Goal: Information Seeking & Learning: Learn about a topic

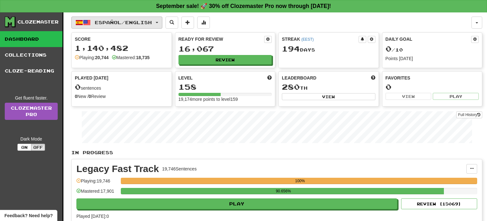
click at [140, 22] on span "Español / English" at bounding box center [123, 22] width 57 height 5
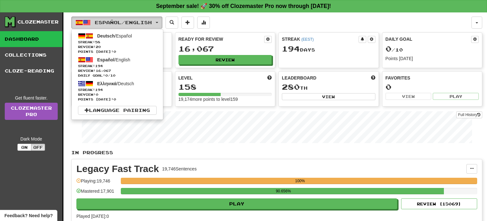
click at [140, 22] on span "Español / English" at bounding box center [123, 22] width 57 height 5
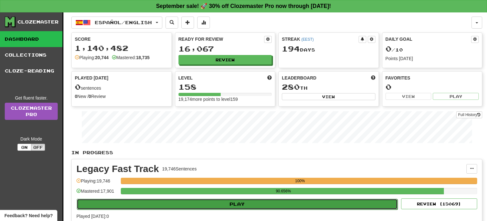
click at [252, 198] on button "Play" at bounding box center [237, 203] width 321 height 11
select select "**"
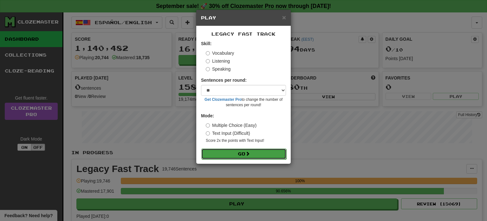
click at [264, 154] on button "Go" at bounding box center [243, 153] width 85 height 11
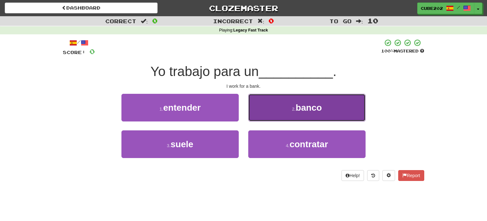
click at [275, 107] on button "2 . banco" at bounding box center [306, 108] width 117 height 28
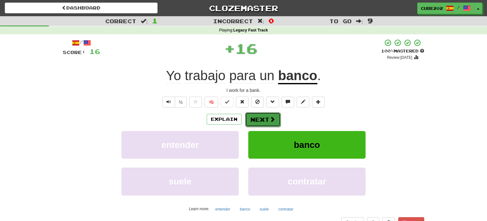
click at [266, 122] on button "Next" at bounding box center [263, 119] width 36 height 15
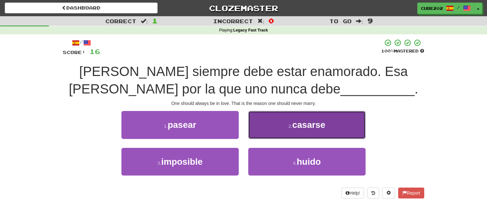
click at [280, 124] on button "2 . casarse" at bounding box center [306, 125] width 117 height 28
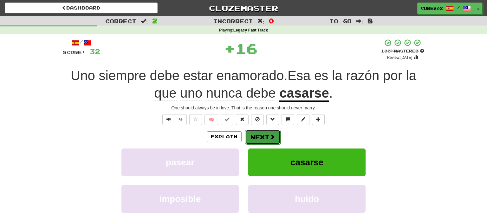
click at [270, 135] on span at bounding box center [273, 137] width 6 height 6
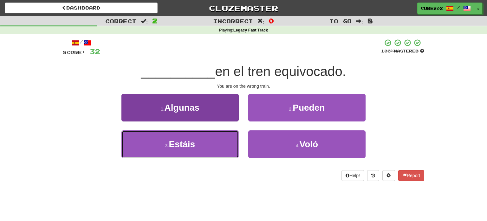
click at [221, 142] on button "3 . Estáis" at bounding box center [180, 144] width 117 height 28
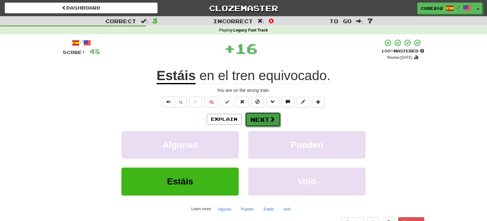
click at [260, 119] on button "Next" at bounding box center [263, 119] width 36 height 15
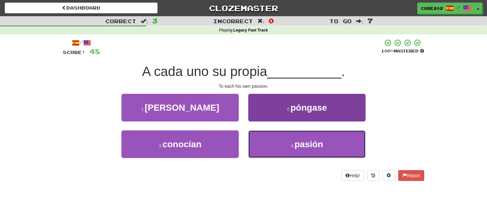
click at [280, 146] on button "4 . pasión" at bounding box center [306, 144] width 117 height 28
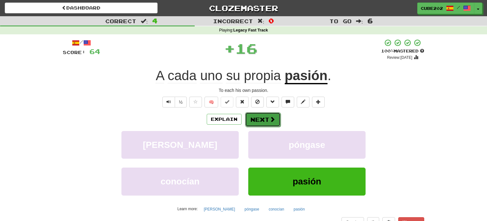
click at [266, 118] on button "Next" at bounding box center [263, 119] width 36 height 15
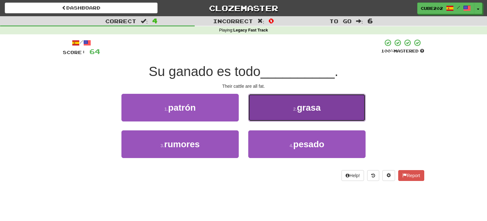
click at [272, 109] on button "2 . grasa" at bounding box center [306, 108] width 117 height 28
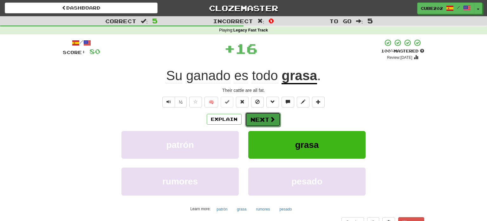
click at [265, 116] on button "Next" at bounding box center [263, 119] width 36 height 15
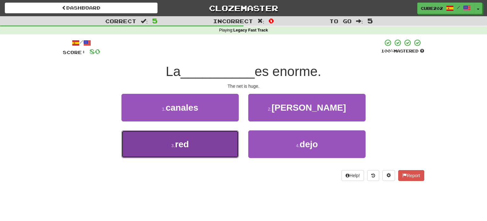
click at [224, 144] on button "3 . red" at bounding box center [180, 144] width 117 height 28
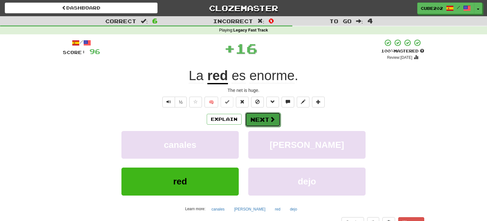
click at [263, 117] on button "Next" at bounding box center [263, 119] width 36 height 15
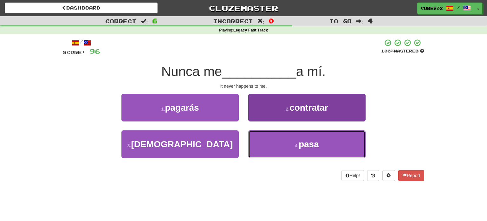
drag, startPoint x: 283, startPoint y: 143, endPoint x: 279, endPoint y: 135, distance: 9.1
click at [283, 143] on button "4 . pasa" at bounding box center [306, 144] width 117 height 28
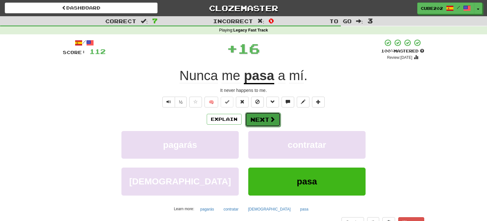
click at [265, 119] on button "Next" at bounding box center [263, 119] width 36 height 15
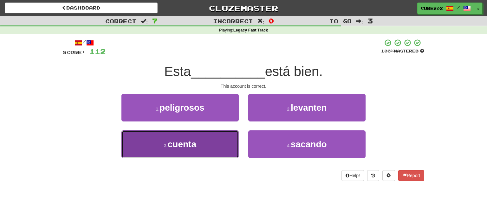
click at [222, 143] on button "3 . cuenta" at bounding box center [180, 144] width 117 height 28
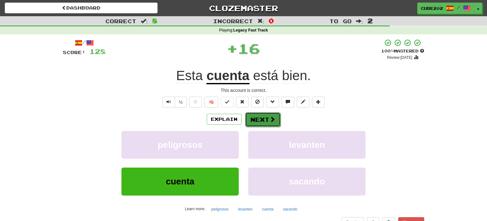
click at [261, 118] on button "Next" at bounding box center [263, 119] width 36 height 15
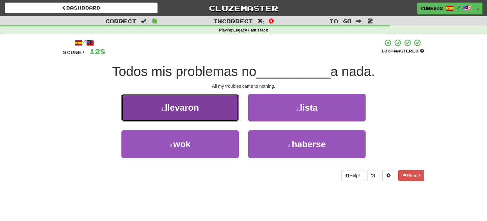
click at [224, 110] on button "1 . llevaron" at bounding box center [180, 108] width 117 height 28
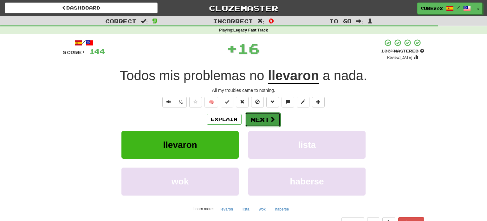
click at [264, 119] on button "Next" at bounding box center [263, 119] width 36 height 15
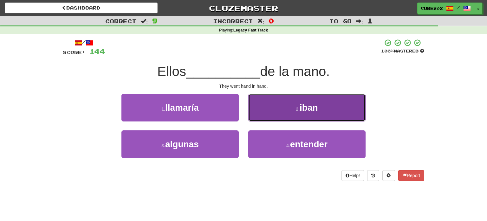
click at [278, 111] on button "2 . iban" at bounding box center [306, 108] width 117 height 28
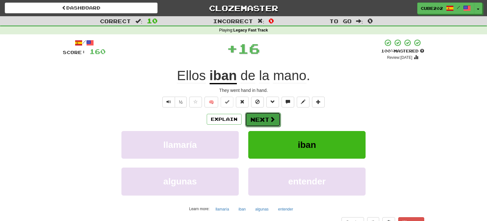
click at [265, 116] on button "Next" at bounding box center [263, 119] width 36 height 15
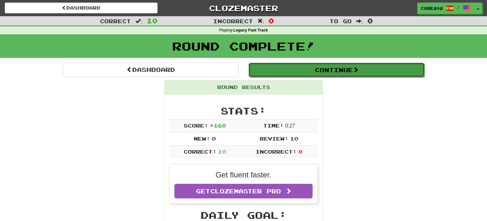
click at [281, 64] on button "Continue" at bounding box center [337, 70] width 176 height 15
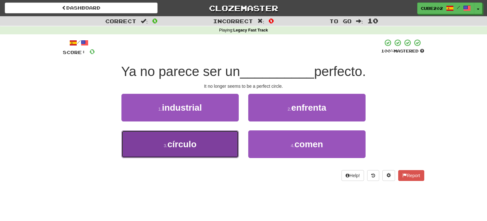
click at [230, 144] on button "3 . círculo" at bounding box center [180, 144] width 117 height 28
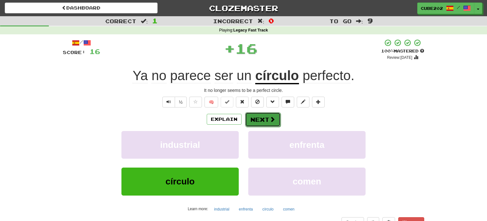
click at [259, 120] on button "Next" at bounding box center [263, 119] width 36 height 15
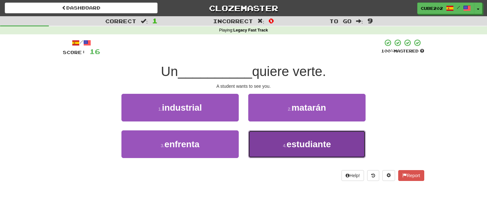
click at [275, 143] on button "4 . estudiante" at bounding box center [306, 144] width 117 height 28
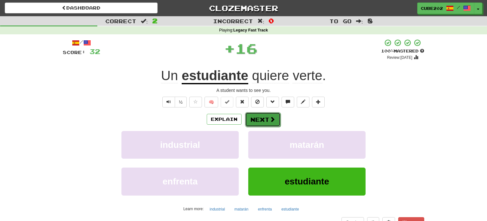
click at [262, 117] on button "Next" at bounding box center [263, 119] width 36 height 15
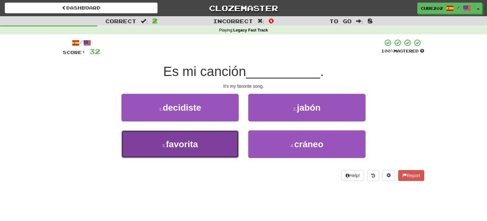
click at [216, 143] on button "3 . favorita" at bounding box center [180, 144] width 117 height 28
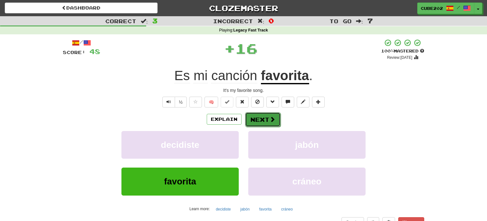
click at [261, 119] on button "Next" at bounding box center [263, 119] width 36 height 15
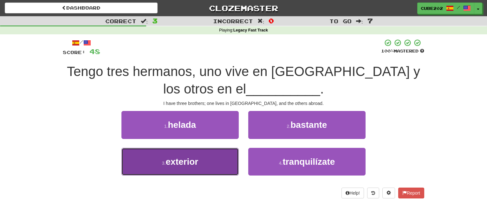
click at [220, 162] on button "3 . exterior" at bounding box center [180, 162] width 117 height 28
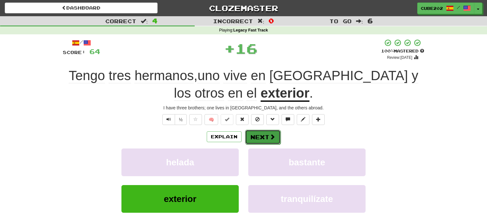
click at [256, 136] on button "Next" at bounding box center [263, 136] width 36 height 15
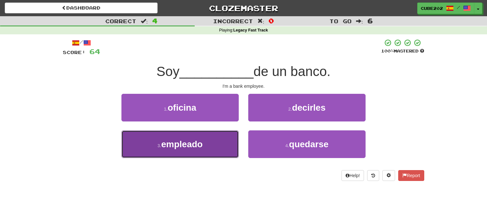
click at [217, 145] on button "3 . empleado" at bounding box center [180, 144] width 117 height 28
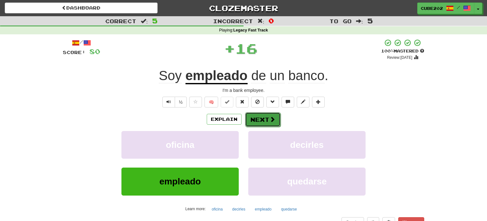
click at [258, 122] on button "Next" at bounding box center [263, 119] width 36 height 15
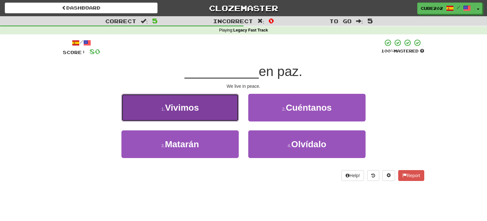
click at [217, 112] on button "1 . Vivimos" at bounding box center [180, 108] width 117 height 28
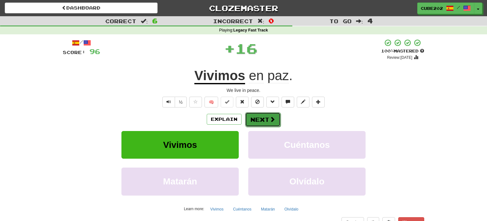
click at [259, 119] on button "Next" at bounding box center [263, 119] width 36 height 15
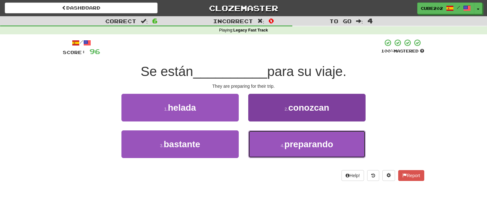
click at [281, 145] on small "4 ." at bounding box center [283, 145] width 4 height 5
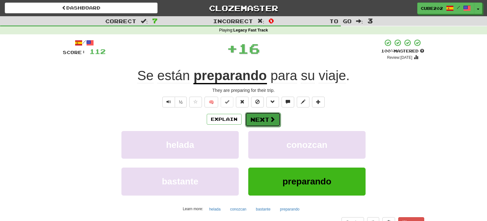
click at [267, 117] on button "Next" at bounding box center [263, 119] width 36 height 15
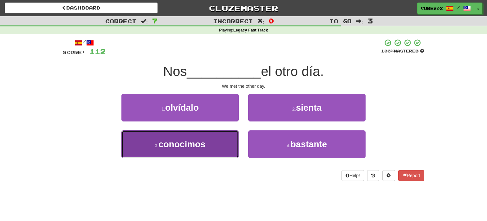
click at [214, 142] on button "3 . conocimos" at bounding box center [180, 144] width 117 height 28
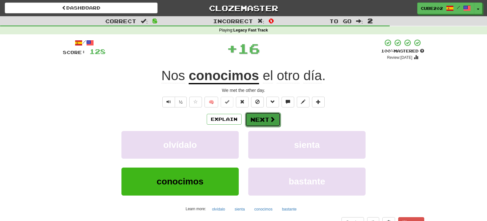
click at [258, 123] on button "Next" at bounding box center [263, 119] width 36 height 15
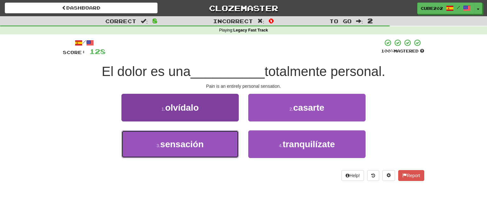
click at [216, 142] on button "3 . sensación" at bounding box center [180, 144] width 117 height 28
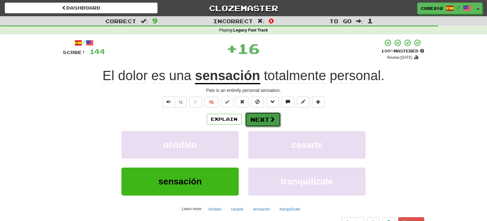
click at [263, 120] on button "Next" at bounding box center [263, 119] width 36 height 15
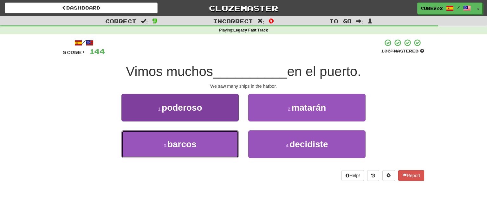
click at [220, 142] on button "3 . barcos" at bounding box center [180, 144] width 117 height 28
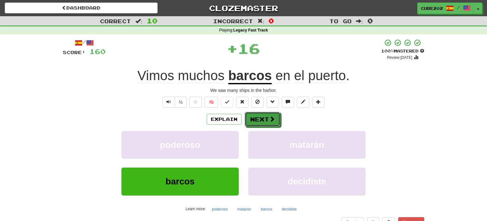
click at [260, 118] on button "Next" at bounding box center [263, 119] width 36 height 15
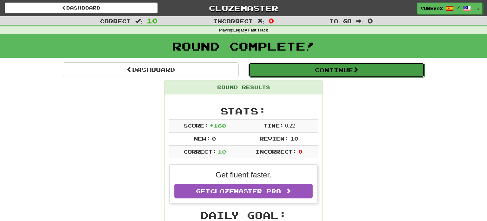
click at [271, 71] on button "Continue" at bounding box center [337, 70] width 176 height 15
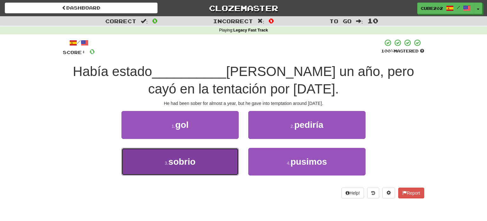
click at [225, 162] on button "3 . sobrio" at bounding box center [180, 162] width 117 height 28
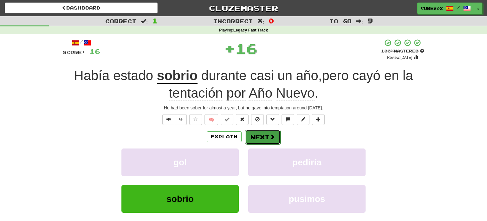
click at [259, 136] on button "Next" at bounding box center [263, 136] width 36 height 15
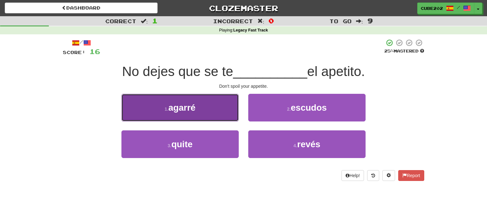
click at [219, 112] on button "1 . agarré" at bounding box center [180, 108] width 117 height 28
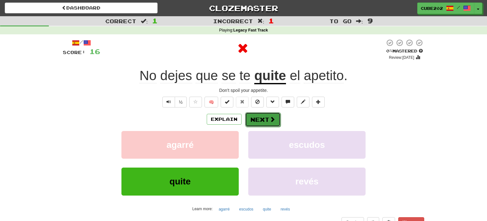
click at [259, 119] on button "Next" at bounding box center [263, 119] width 36 height 15
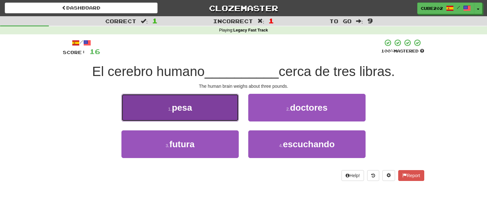
click at [225, 114] on button "1 . pesa" at bounding box center [180, 108] width 117 height 28
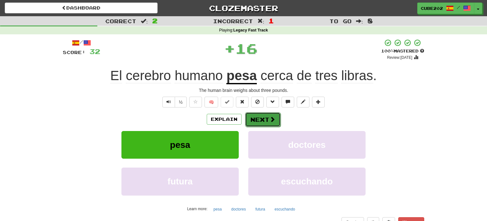
click at [265, 119] on button "Next" at bounding box center [263, 119] width 36 height 15
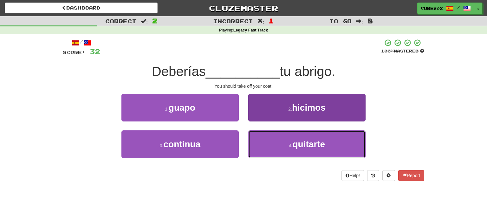
drag, startPoint x: 267, startPoint y: 148, endPoint x: 269, endPoint y: 146, distance: 3.3
click at [267, 148] on button "4 . quitarte" at bounding box center [306, 144] width 117 height 28
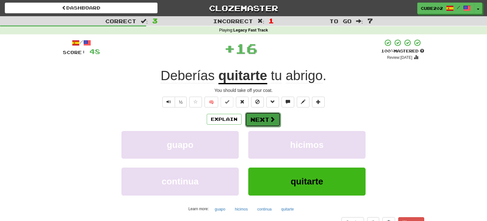
click at [266, 120] on button "Next" at bounding box center [263, 119] width 36 height 15
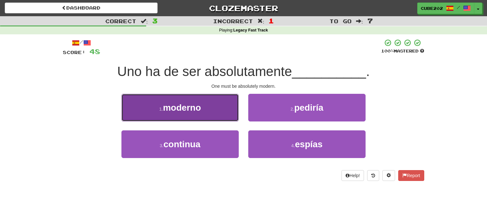
click at [229, 111] on button "1 . moderno" at bounding box center [180, 108] width 117 height 28
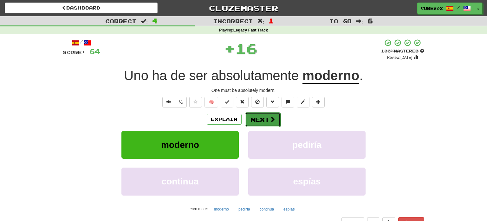
click at [260, 118] on button "Next" at bounding box center [263, 119] width 36 height 15
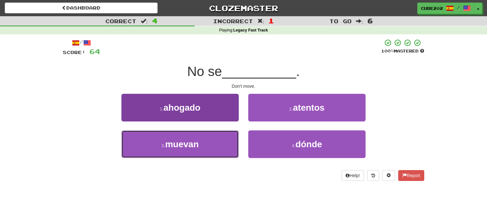
click at [216, 135] on button "3 . muevan" at bounding box center [180, 144] width 117 height 28
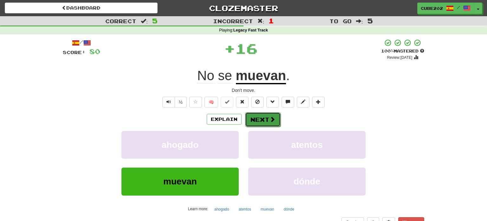
click at [261, 117] on button "Next" at bounding box center [263, 119] width 36 height 15
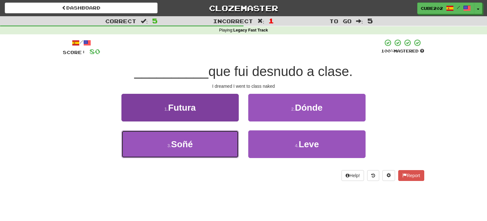
click at [220, 144] on button "3 . Soñé" at bounding box center [180, 144] width 117 height 28
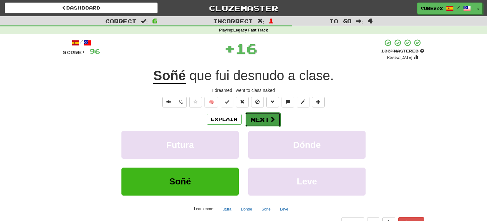
click at [268, 117] on button "Next" at bounding box center [263, 119] width 36 height 15
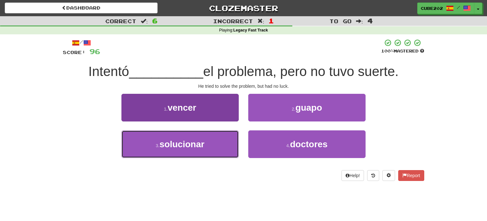
click at [220, 141] on button "3 . solucionar" at bounding box center [180, 144] width 117 height 28
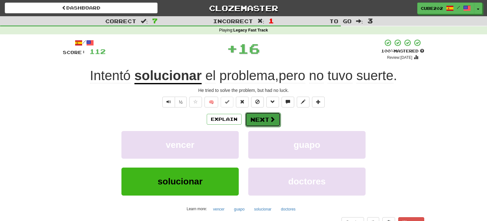
click at [266, 118] on button "Next" at bounding box center [263, 119] width 36 height 15
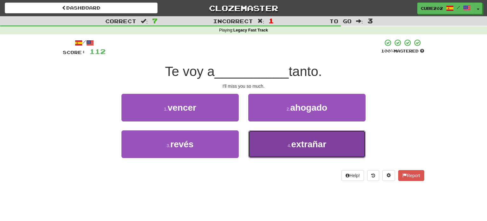
click at [278, 150] on button "4 . extrañar" at bounding box center [306, 144] width 117 height 28
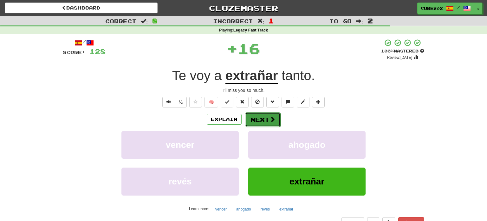
click at [263, 119] on button "Next" at bounding box center [263, 119] width 36 height 15
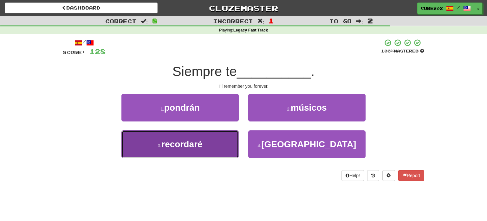
click at [219, 142] on button "3 . recordaré" at bounding box center [180, 144] width 117 height 28
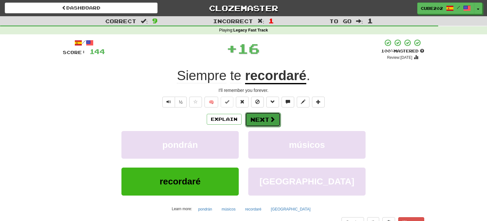
click at [258, 115] on button "Next" at bounding box center [263, 119] width 36 height 15
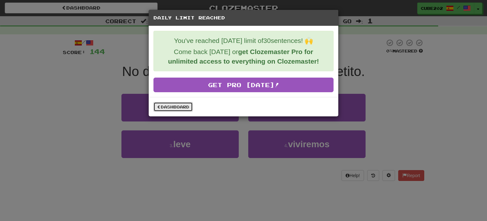
click at [187, 104] on link "Dashboard" at bounding box center [173, 107] width 39 height 10
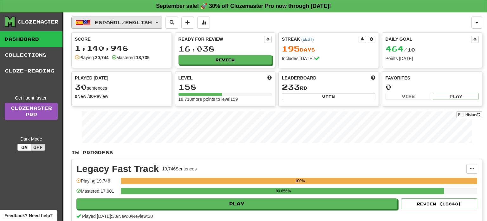
click at [151, 20] on span "Español / English" at bounding box center [123, 22] width 57 height 5
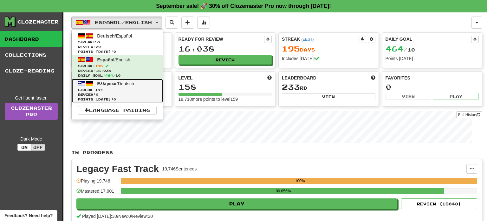
click at [136, 89] on span "Streak: 194" at bounding box center [117, 89] width 79 height 5
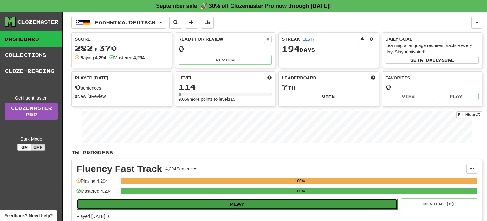
click at [234, 201] on button "Play" at bounding box center [237, 203] width 321 height 11
select select "**"
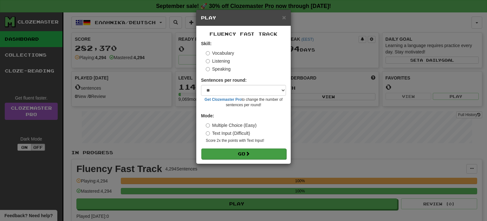
click at [238, 148] on form "Skill: Vocabulary Listening Speaking Sentences per round: * ** ** ** ** ** *** …" at bounding box center [243, 99] width 85 height 118
click at [239, 153] on button "Go" at bounding box center [243, 153] width 85 height 11
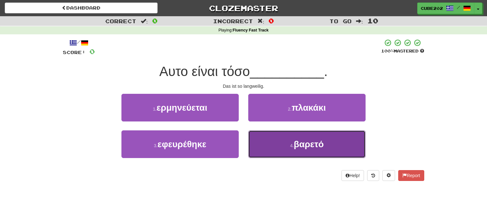
click at [273, 143] on button "4 . βαρετό" at bounding box center [306, 144] width 117 height 28
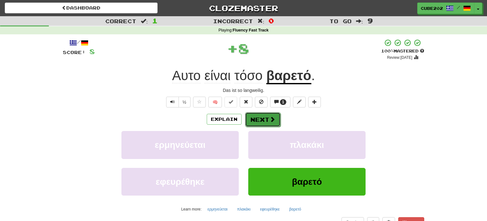
click at [262, 118] on button "Next" at bounding box center [263, 119] width 36 height 15
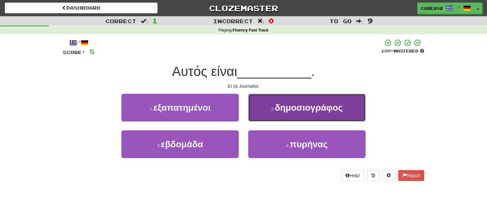
click at [283, 109] on span "δημοσιογράφος" at bounding box center [309, 107] width 68 height 10
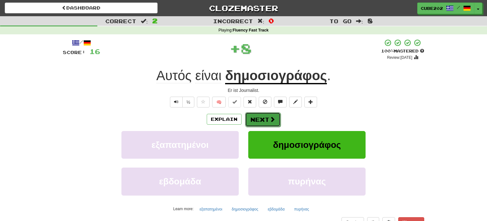
click at [268, 118] on button "Next" at bounding box center [263, 119] width 36 height 15
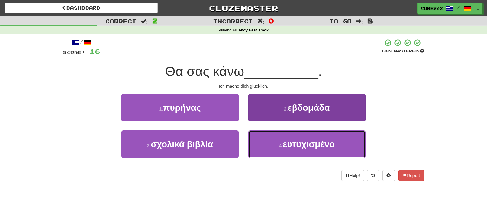
click at [271, 142] on button "4 . ευτυχισμένο" at bounding box center [306, 144] width 117 height 28
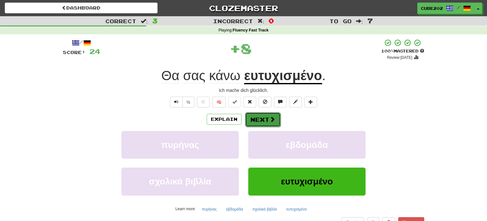
click at [266, 121] on button "Next" at bounding box center [263, 119] width 36 height 15
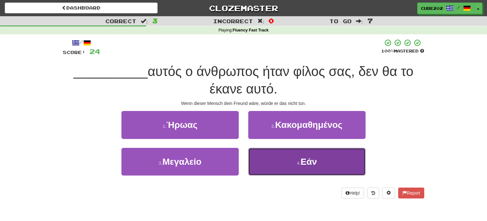
click at [283, 161] on button "4 . Εάν" at bounding box center [306, 162] width 117 height 28
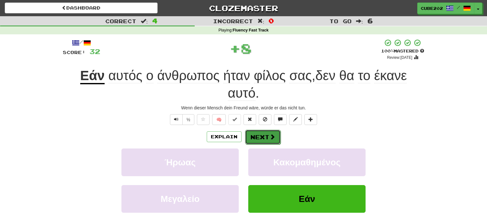
click at [264, 132] on button "Next" at bounding box center [263, 136] width 36 height 15
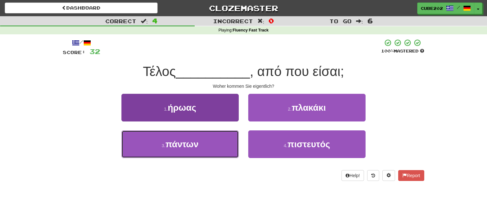
click at [214, 145] on button "3 . πάντων" at bounding box center [180, 144] width 117 height 28
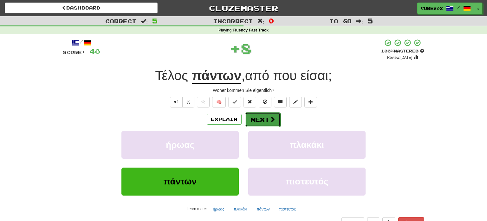
click at [264, 116] on button "Next" at bounding box center [263, 119] width 36 height 15
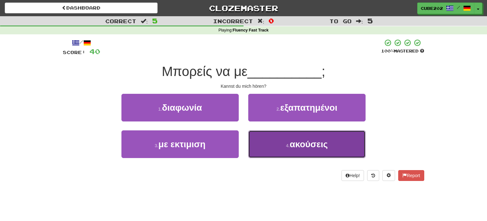
click at [283, 142] on button "4 . ακούσεις" at bounding box center [306, 144] width 117 height 28
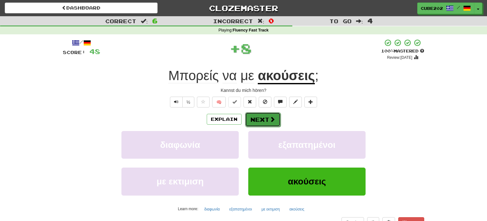
click at [262, 116] on button "Next" at bounding box center [263, 119] width 36 height 15
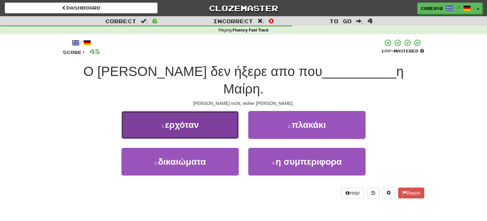
click at [221, 111] on button "1 . ερχόταν" at bounding box center [180, 125] width 117 height 28
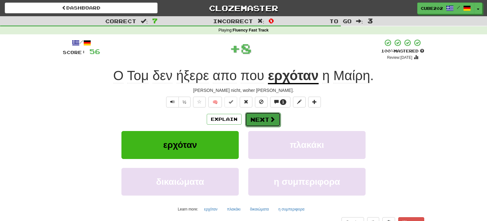
click at [260, 117] on button "Next" at bounding box center [263, 119] width 36 height 15
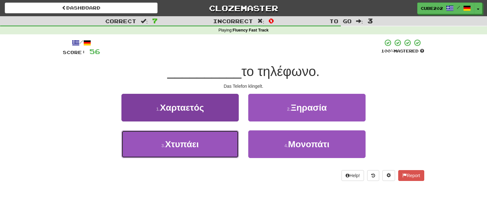
click at [215, 146] on button "3 . Χτυπάει" at bounding box center [180, 144] width 117 height 28
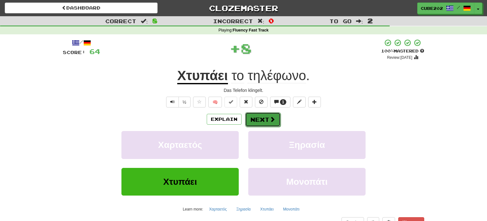
click at [259, 115] on button "Next" at bounding box center [263, 119] width 36 height 15
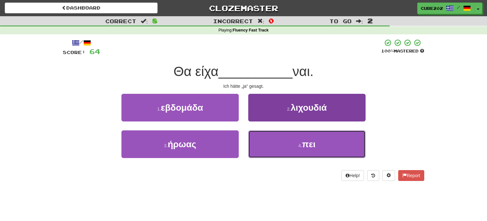
drag, startPoint x: 274, startPoint y: 145, endPoint x: 272, endPoint y: 139, distance: 6.7
click at [275, 145] on button "4 . πει" at bounding box center [306, 144] width 117 height 28
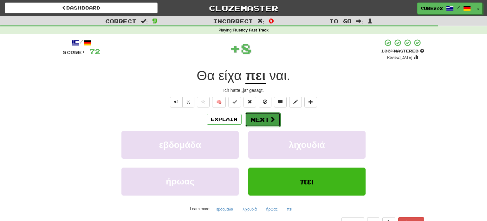
click at [258, 118] on button "Next" at bounding box center [263, 119] width 36 height 15
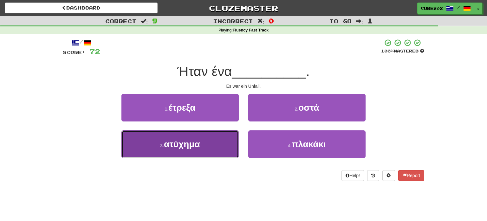
click at [214, 146] on button "3 . ατύχημα" at bounding box center [180, 144] width 117 height 28
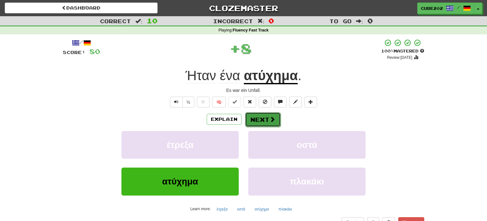
click at [259, 118] on button "Next" at bounding box center [263, 119] width 36 height 15
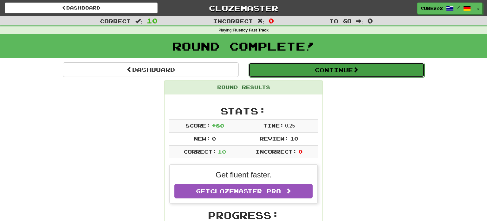
click at [274, 65] on button "Continue" at bounding box center [337, 70] width 176 height 15
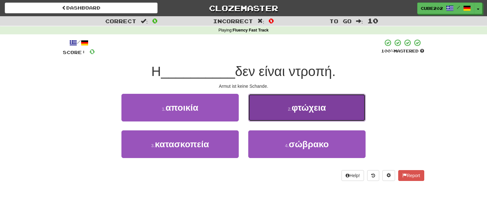
click at [282, 111] on button "2 . φτώχεια" at bounding box center [306, 108] width 117 height 28
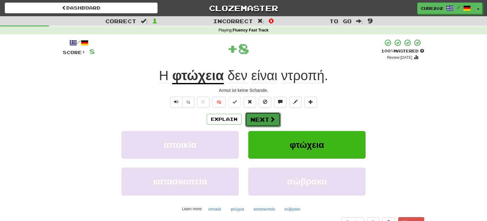
click at [261, 114] on button "Next" at bounding box center [263, 119] width 36 height 15
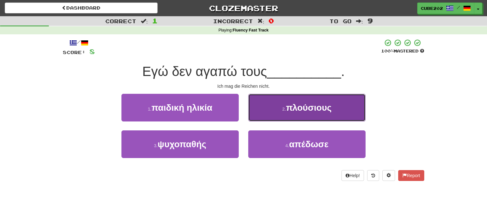
click at [277, 104] on button "2 . πλούσιους" at bounding box center [306, 108] width 117 height 28
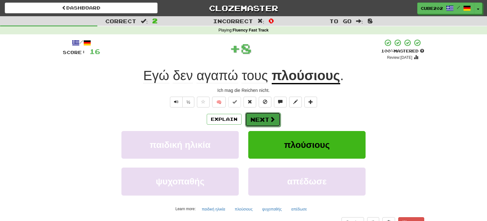
click at [264, 117] on button "Next" at bounding box center [263, 119] width 36 height 15
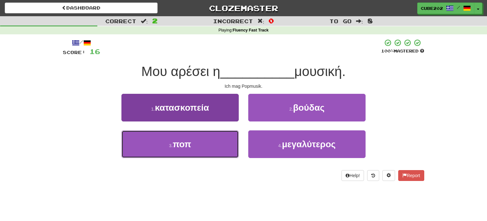
click at [222, 144] on button "3 . ποπ" at bounding box center [180, 144] width 117 height 28
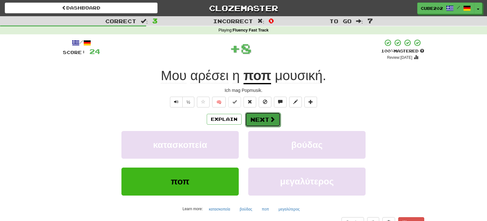
click at [268, 115] on button "Next" at bounding box center [263, 119] width 36 height 15
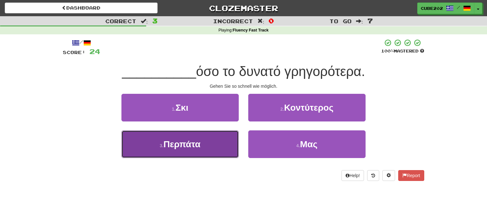
click at [221, 146] on button "3 . Περπάτα" at bounding box center [180, 144] width 117 height 28
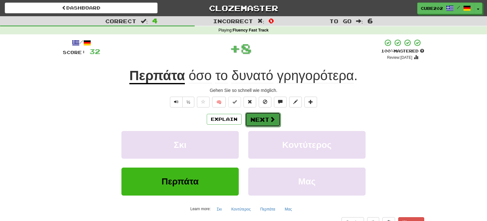
click at [260, 124] on button "Next" at bounding box center [263, 119] width 36 height 15
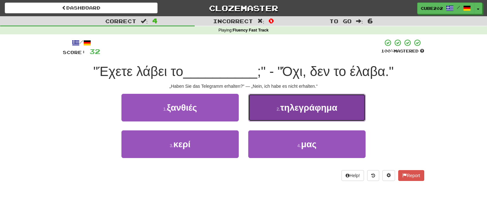
click at [279, 114] on button "2 . τηλεγράφημα" at bounding box center [306, 108] width 117 height 28
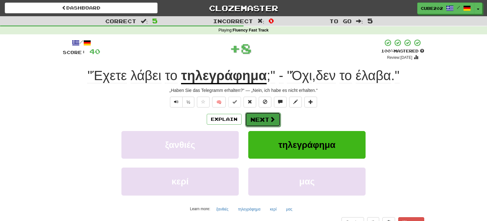
click at [265, 120] on button "Next" at bounding box center [263, 119] width 36 height 15
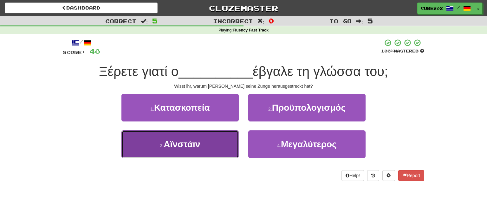
click at [219, 138] on button "3 . Αϊνστάιν" at bounding box center [180, 144] width 117 height 28
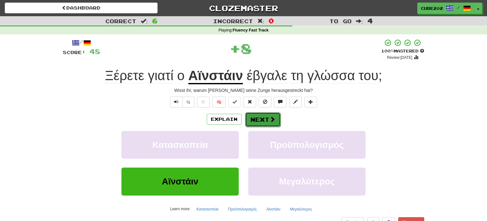
click at [256, 118] on button "Next" at bounding box center [263, 119] width 36 height 15
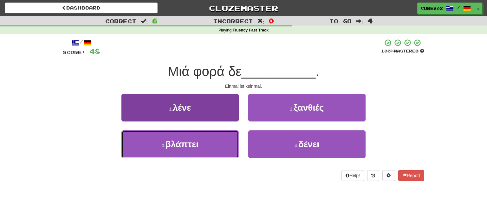
click at [211, 144] on button "3 . βλάπτει" at bounding box center [180, 144] width 117 height 28
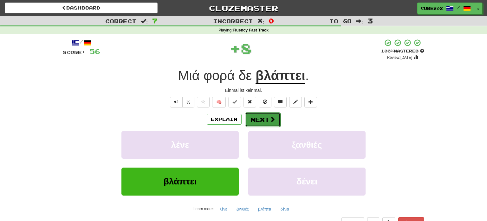
click at [255, 119] on button "Next" at bounding box center [263, 119] width 36 height 15
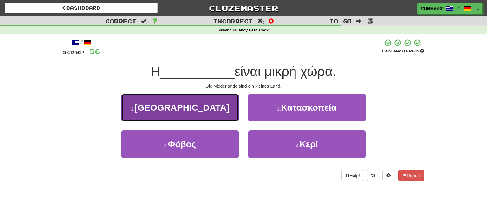
click at [220, 105] on button "1 . Ολλανδία" at bounding box center [180, 108] width 117 height 28
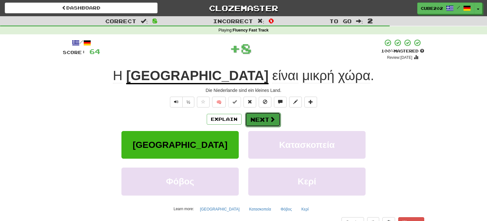
click at [260, 118] on button "Next" at bounding box center [263, 119] width 36 height 15
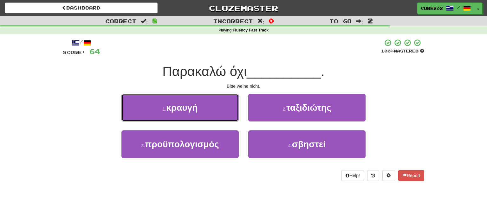
click at [222, 111] on button "1 . κραυγή" at bounding box center [180, 108] width 117 height 28
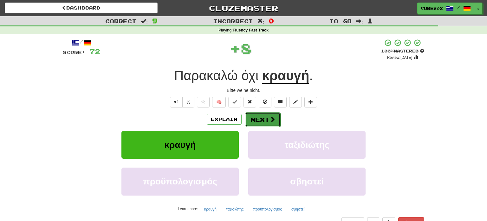
click at [260, 117] on button "Next" at bounding box center [263, 119] width 36 height 15
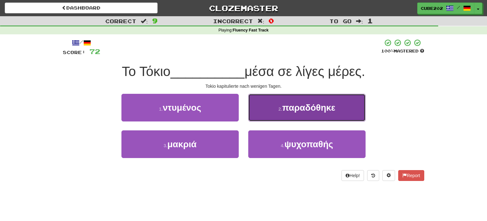
click at [280, 106] on small "2 ." at bounding box center [281, 108] width 4 height 5
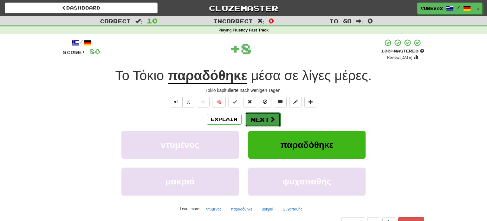
click at [270, 115] on button "Next" at bounding box center [263, 119] width 36 height 15
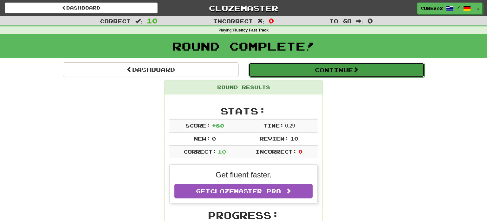
click at [281, 71] on button "Continue" at bounding box center [337, 70] width 176 height 15
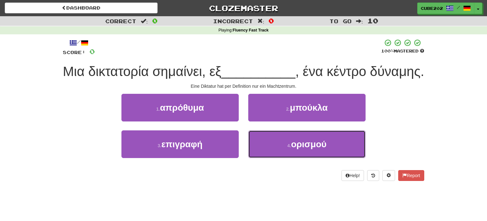
click at [287, 148] on small "4 ." at bounding box center [289, 145] width 4 height 5
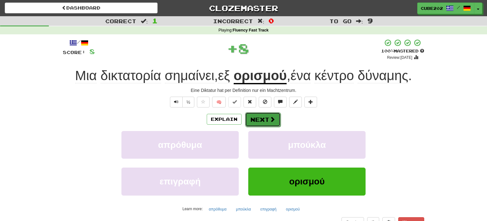
click at [264, 116] on button "Next" at bounding box center [263, 119] width 36 height 15
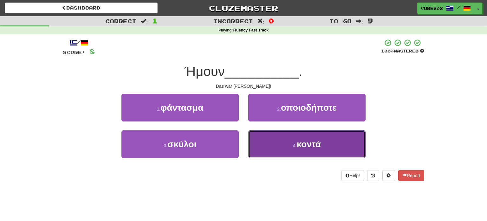
click at [279, 145] on button "4 . κοντά" at bounding box center [306, 144] width 117 height 28
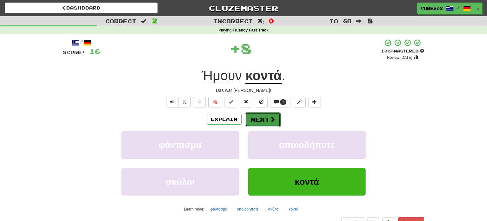
click at [263, 115] on button "Next" at bounding box center [263, 119] width 36 height 15
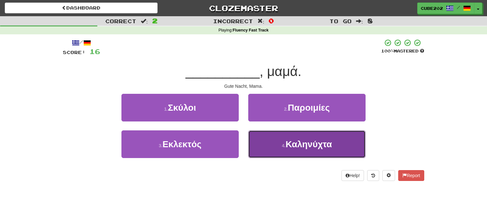
click at [286, 145] on small "4 ." at bounding box center [284, 145] width 4 height 5
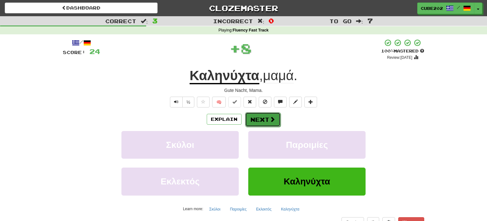
click at [264, 116] on button "Next" at bounding box center [263, 119] width 36 height 15
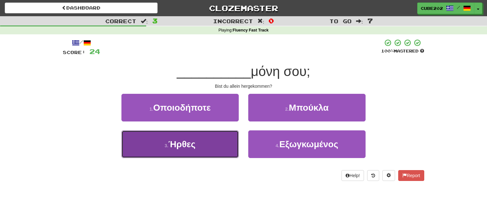
click at [224, 141] on button "3 . Ήρθες" at bounding box center [180, 144] width 117 height 28
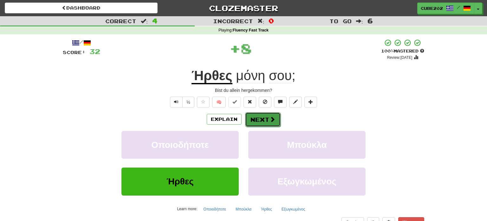
click at [256, 120] on button "Next" at bounding box center [263, 119] width 36 height 15
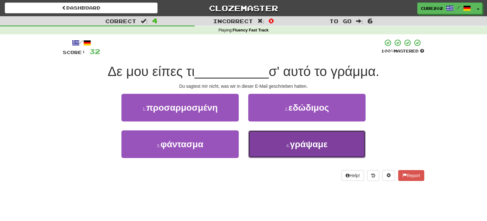
click at [284, 149] on button "4 . γράψαμε" at bounding box center [306, 144] width 117 height 28
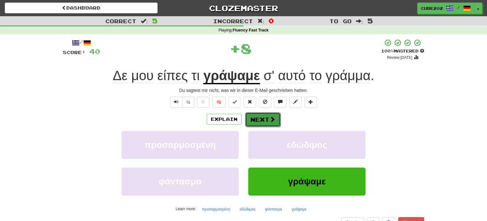
click at [263, 115] on button "Next" at bounding box center [263, 119] width 36 height 15
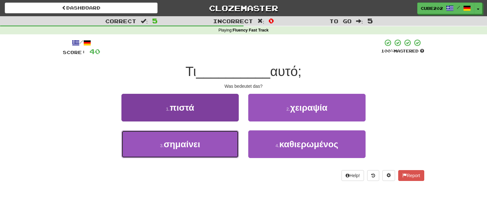
click at [224, 144] on button "3 . σημαίνει" at bounding box center [180, 144] width 117 height 28
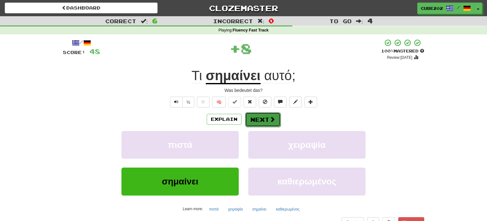
click at [261, 120] on button "Next" at bounding box center [263, 119] width 36 height 15
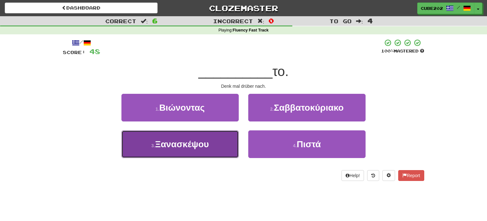
click at [222, 146] on button "3 . Ξανασκέψου" at bounding box center [180, 144] width 117 height 28
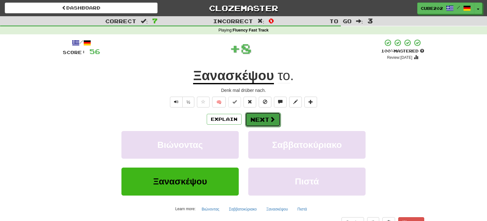
click at [267, 119] on button "Next" at bounding box center [263, 119] width 36 height 15
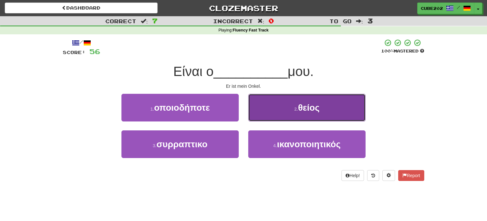
click at [279, 107] on button "2 . θείος" at bounding box center [306, 108] width 117 height 28
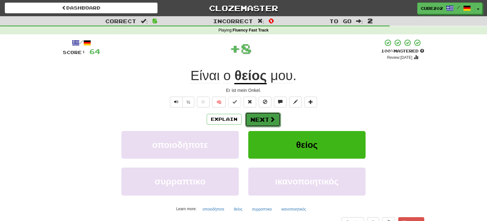
click at [264, 116] on button "Next" at bounding box center [263, 119] width 36 height 15
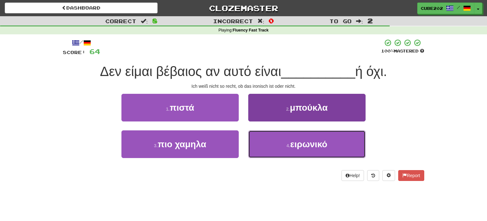
click at [274, 144] on button "4 . ειρωνικό" at bounding box center [306, 144] width 117 height 28
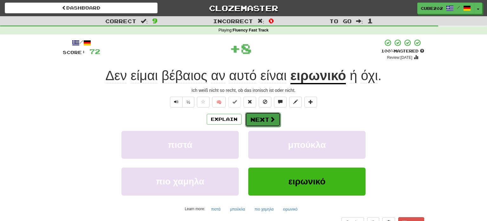
click at [264, 119] on button "Next" at bounding box center [263, 119] width 36 height 15
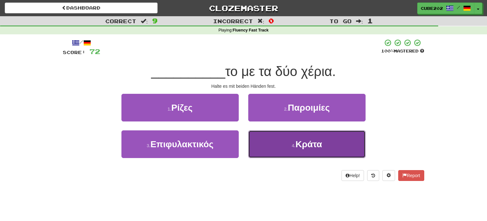
click at [283, 146] on button "4 . Κράτα" at bounding box center [306, 144] width 117 height 28
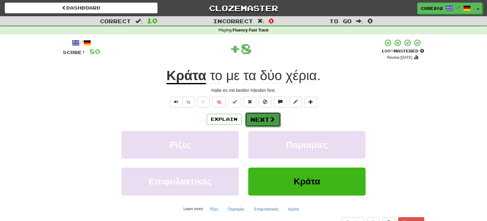
click at [266, 118] on button "Next" at bounding box center [263, 119] width 36 height 15
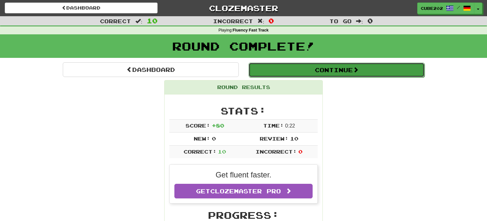
click at [281, 68] on button "Continue" at bounding box center [337, 70] width 176 height 15
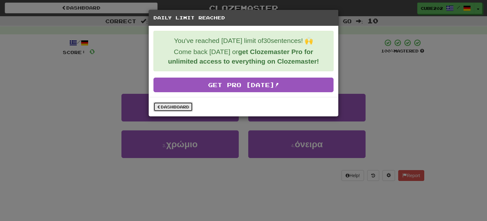
click at [190, 104] on link "Dashboard" at bounding box center [173, 107] width 39 height 10
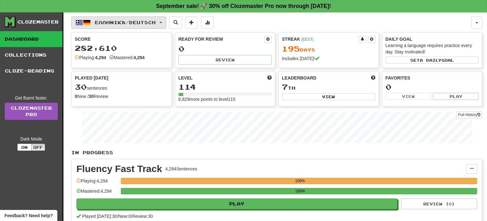
click at [155, 20] on span "Ελληνικά / Deutsch" at bounding box center [125, 22] width 61 height 5
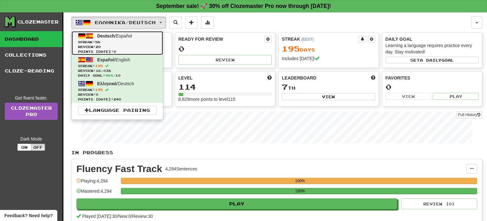
click at [151, 35] on link "Deutsch / Español Streak: 58 Review: 20 Points today: 0" at bounding box center [117, 43] width 91 height 24
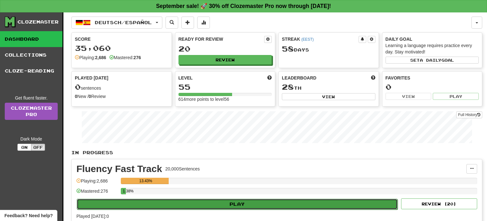
click at [292, 201] on button "Play" at bounding box center [237, 203] width 321 height 11
select select "**"
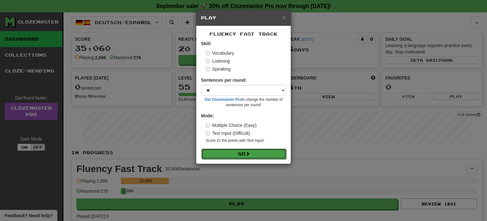
click at [264, 155] on button "Go" at bounding box center [243, 153] width 85 height 11
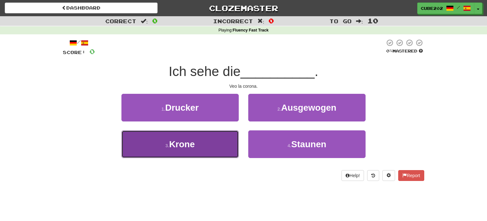
click at [215, 141] on button "3 . [PERSON_NAME]" at bounding box center [180, 144] width 117 height 28
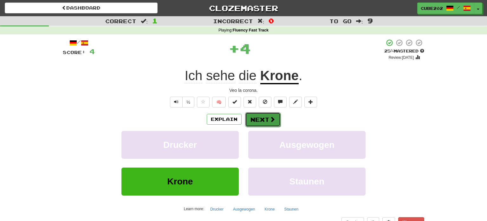
click at [259, 118] on button "Next" at bounding box center [263, 119] width 36 height 15
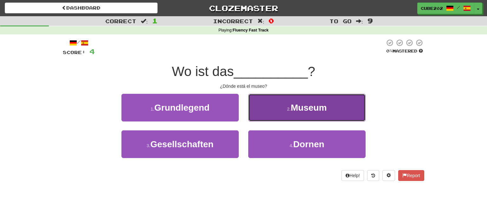
click at [279, 108] on button "2 . Museum" at bounding box center [306, 108] width 117 height 28
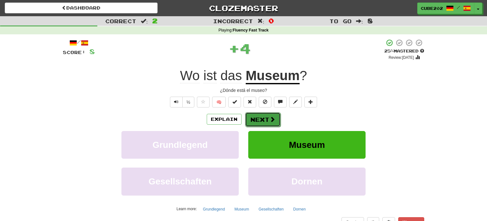
click at [268, 116] on button "Next" at bounding box center [263, 119] width 36 height 15
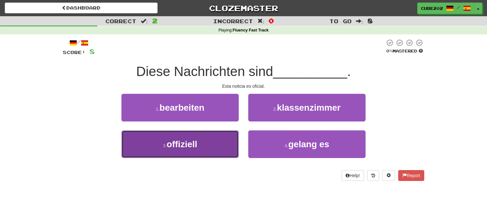
click at [213, 147] on button "3 . offiziell" at bounding box center [180, 144] width 117 height 28
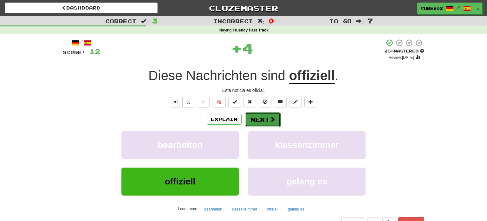
click at [264, 118] on button "Next" at bounding box center [263, 119] width 36 height 15
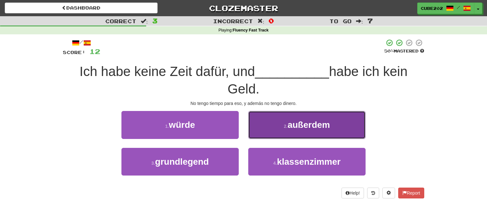
click at [275, 125] on button "2 . außerdem" at bounding box center [306, 125] width 117 height 28
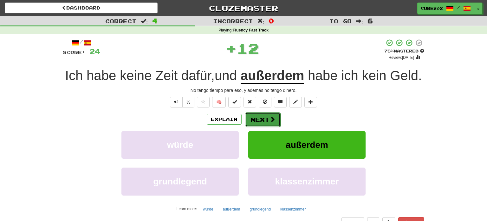
click at [264, 122] on button "Next" at bounding box center [263, 119] width 36 height 15
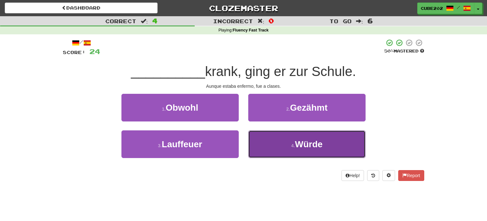
click at [275, 147] on button "4 . Würde" at bounding box center [306, 144] width 117 height 28
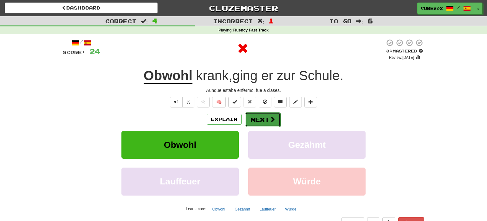
click at [262, 119] on button "Next" at bounding box center [263, 119] width 36 height 15
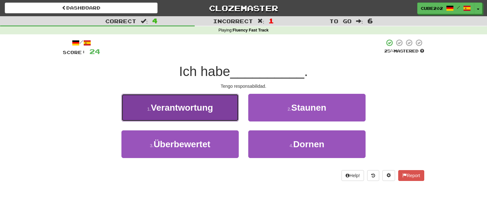
click at [224, 112] on button "1 . Verantwortung" at bounding box center [180, 108] width 117 height 28
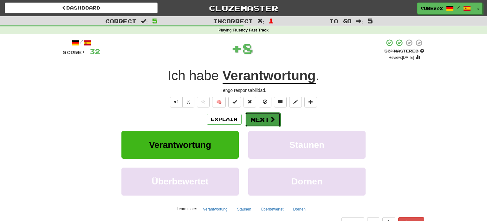
click at [263, 120] on button "Next" at bounding box center [263, 119] width 36 height 15
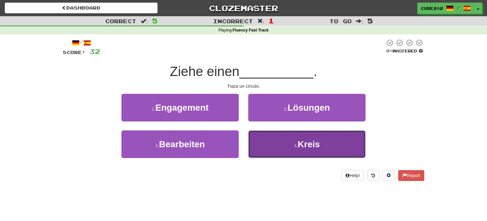
click at [274, 147] on button "4 . Kreis" at bounding box center [306, 144] width 117 height 28
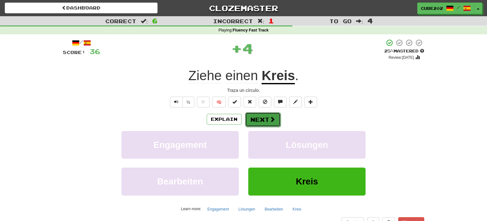
click at [266, 116] on button "Next" at bounding box center [263, 119] width 36 height 15
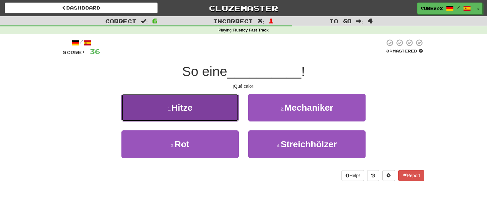
click at [211, 108] on button "1 . Hitze" at bounding box center [180, 108] width 117 height 28
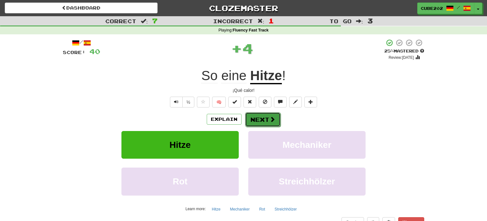
click at [261, 119] on button "Next" at bounding box center [263, 119] width 36 height 15
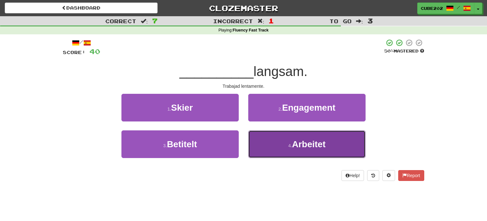
click at [277, 147] on button "4 . Arbeitet" at bounding box center [306, 144] width 117 height 28
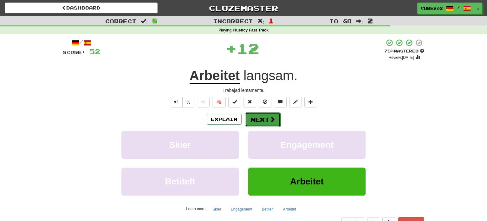
click at [263, 119] on button "Next" at bounding box center [263, 119] width 36 height 15
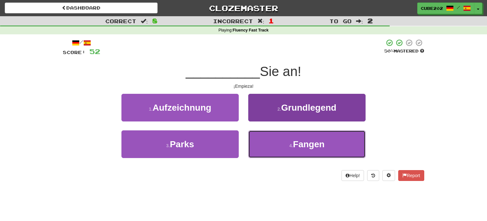
click at [278, 144] on button "4 . Fangen" at bounding box center [306, 144] width 117 height 28
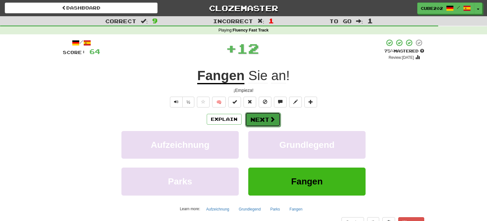
click at [265, 118] on button "Next" at bounding box center [263, 119] width 36 height 15
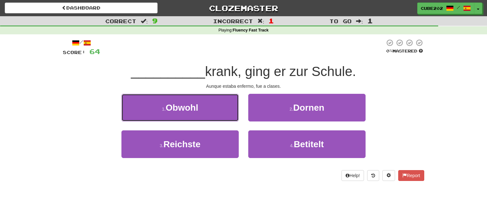
click at [217, 107] on button "1 . Obwohl" at bounding box center [180, 108] width 117 height 28
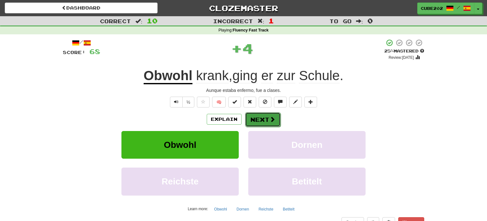
click at [268, 120] on button "Next" at bounding box center [263, 119] width 36 height 15
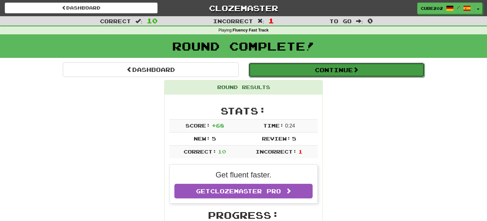
click at [285, 65] on button "Continue" at bounding box center [337, 70] width 176 height 15
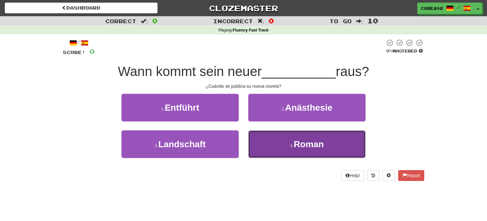
click at [296, 148] on span "Roman" at bounding box center [309, 144] width 30 height 10
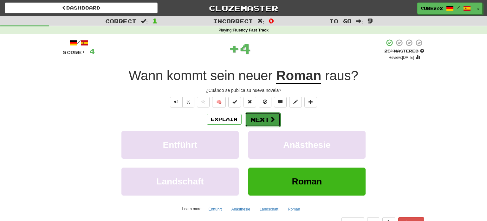
click at [262, 114] on button "Next" at bounding box center [263, 119] width 36 height 15
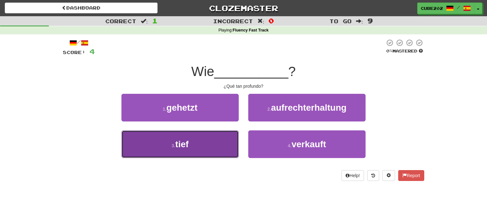
click at [221, 142] on button "3 . tief" at bounding box center [180, 144] width 117 height 28
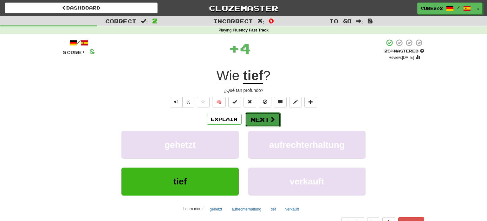
click at [260, 118] on button "Next" at bounding box center [263, 119] width 36 height 15
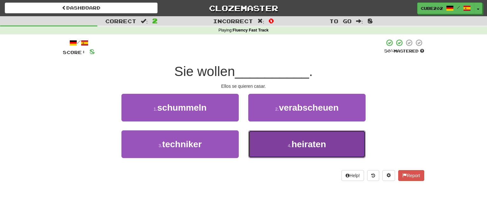
click at [276, 145] on button "4 . heiraten" at bounding box center [306, 144] width 117 height 28
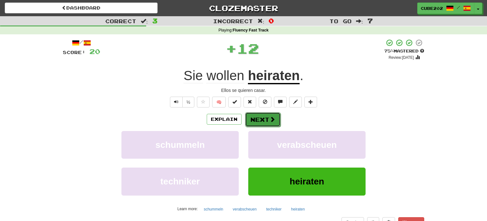
click at [264, 118] on button "Next" at bounding box center [263, 119] width 36 height 15
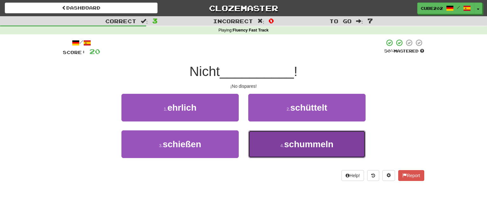
click at [280, 142] on button "4 . schummeln" at bounding box center [306, 144] width 117 height 28
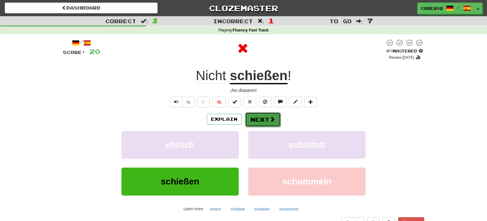
click at [261, 116] on button "Next" at bounding box center [263, 119] width 36 height 15
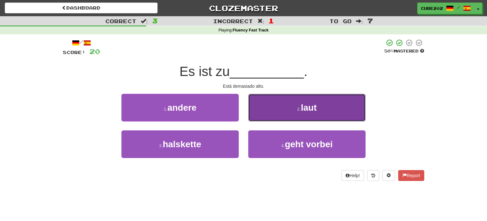
click at [281, 106] on button "2 . laut" at bounding box center [306, 108] width 117 height 28
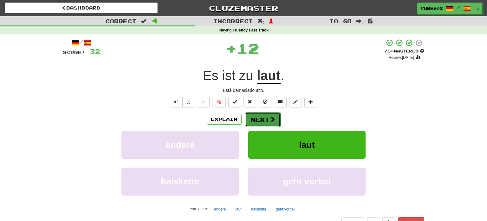
click at [265, 116] on button "Next" at bounding box center [263, 119] width 36 height 15
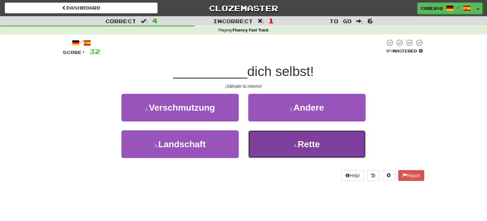
click at [277, 144] on button "4 . Rette" at bounding box center [306, 144] width 117 height 28
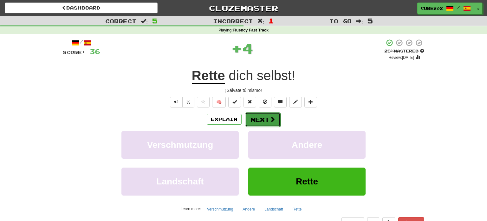
click at [263, 116] on button "Next" at bounding box center [263, 119] width 36 height 15
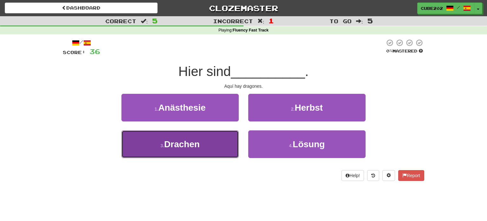
click at [218, 141] on button "3 . Drachen" at bounding box center [180, 144] width 117 height 28
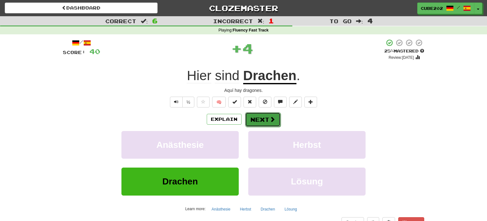
click at [263, 115] on button "Next" at bounding box center [263, 119] width 36 height 15
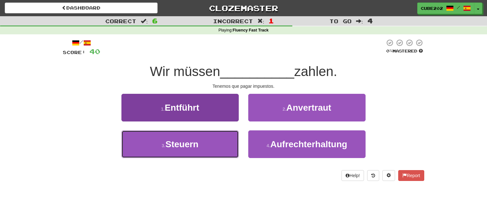
drag, startPoint x: 221, startPoint y: 146, endPoint x: 223, endPoint y: 143, distance: 3.5
click at [221, 146] on button "3 . Steuern" at bounding box center [180, 144] width 117 height 28
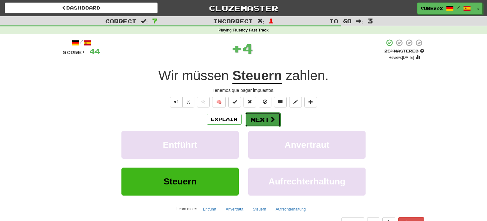
click at [264, 118] on button "Next" at bounding box center [263, 119] width 36 height 15
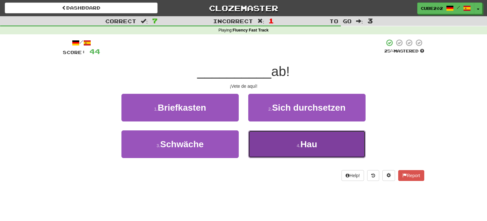
click at [282, 150] on button "4 . Hau" at bounding box center [306, 144] width 117 height 28
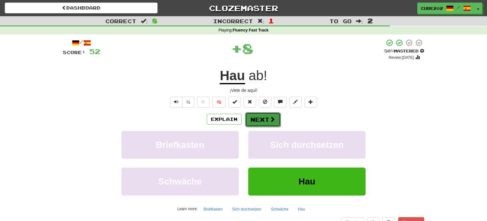
click at [263, 117] on button "Next" at bounding box center [263, 119] width 36 height 15
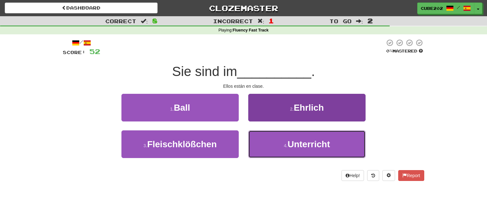
click at [284, 146] on small "4 ." at bounding box center [286, 145] width 4 height 5
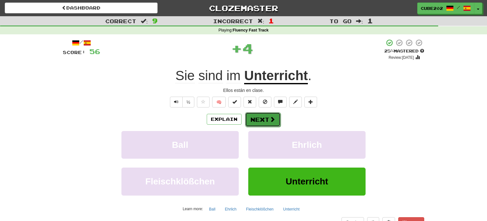
click at [264, 119] on button "Next" at bounding box center [263, 119] width 36 height 15
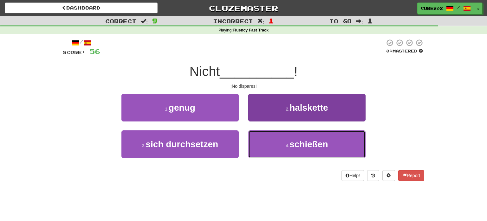
click at [280, 144] on button "4 . schießen" at bounding box center [306, 144] width 117 height 28
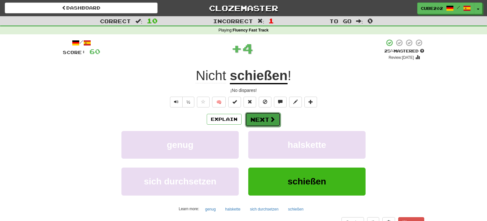
click at [263, 115] on button "Next" at bounding box center [263, 119] width 36 height 15
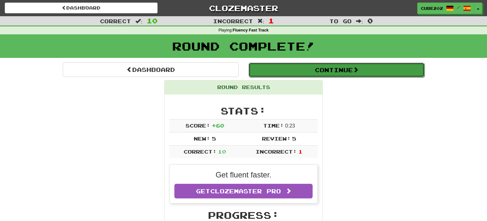
click at [274, 69] on button "Continue" at bounding box center [337, 70] width 176 height 15
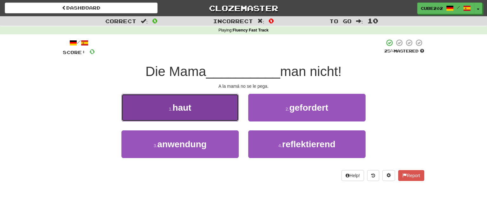
click at [226, 109] on button "1 . haut" at bounding box center [180, 108] width 117 height 28
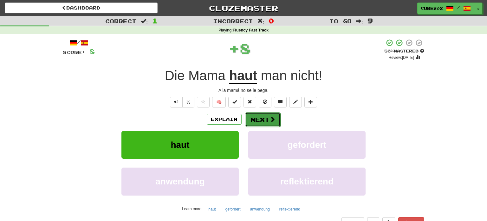
click at [263, 112] on button "Next" at bounding box center [263, 119] width 36 height 15
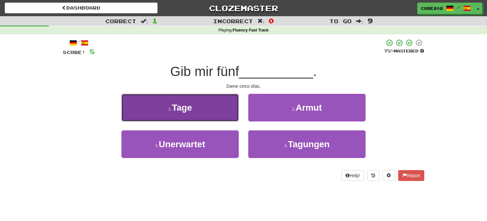
click at [226, 111] on button "1 . Tage" at bounding box center [180, 108] width 117 height 28
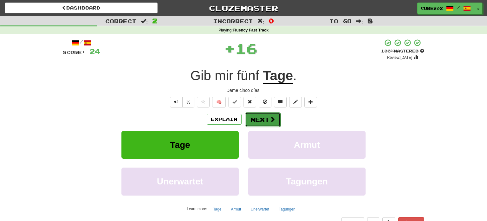
click at [263, 119] on button "Next" at bounding box center [263, 119] width 36 height 15
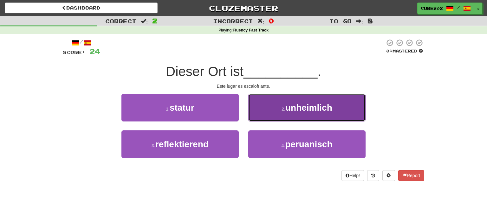
click at [274, 106] on button "2 . unheimlich" at bounding box center [306, 108] width 117 height 28
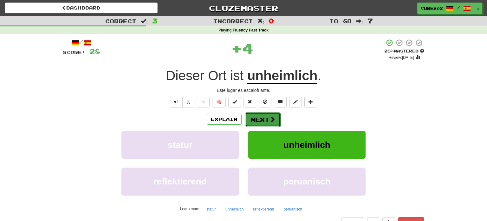
click at [268, 115] on button "Next" at bounding box center [263, 119] width 36 height 15
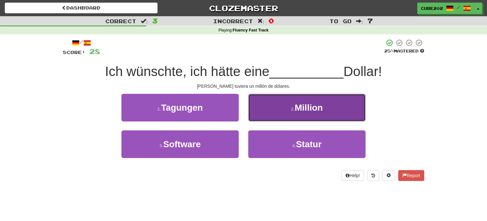
click at [285, 112] on button "2 . Million" at bounding box center [306, 108] width 117 height 28
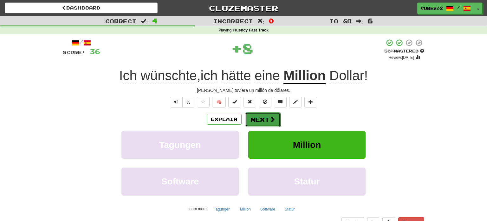
click at [267, 119] on button "Next" at bounding box center [263, 119] width 36 height 15
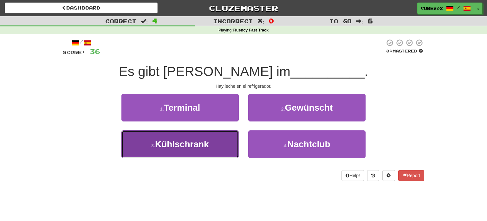
click at [214, 143] on button "3 . Kühlschrank" at bounding box center [180, 144] width 117 height 28
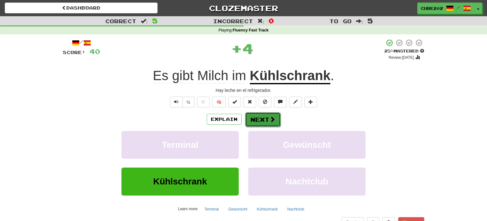
click at [266, 115] on button "Next" at bounding box center [263, 119] width 36 height 15
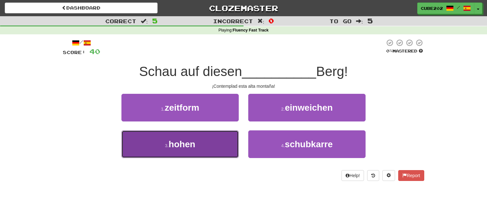
click at [220, 136] on button "3 . hohen" at bounding box center [180, 144] width 117 height 28
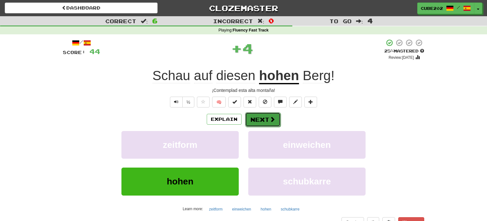
click at [272, 113] on button "Next" at bounding box center [263, 119] width 36 height 15
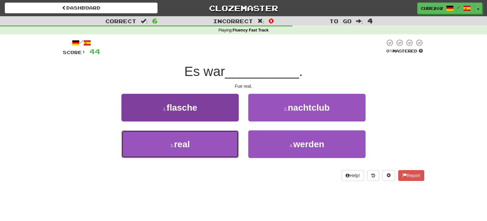
click at [221, 143] on button "3 . real" at bounding box center [180, 144] width 117 height 28
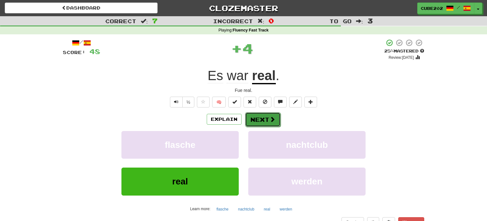
click at [260, 115] on button "Next" at bounding box center [263, 119] width 36 height 15
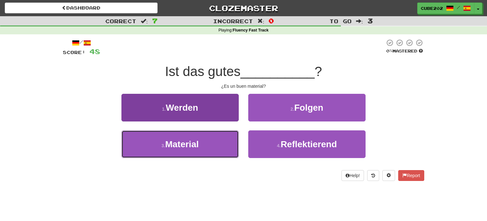
click at [221, 141] on button "3 . Material" at bounding box center [180, 144] width 117 height 28
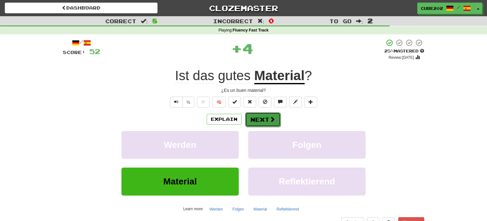
click at [267, 118] on button "Next" at bounding box center [263, 119] width 36 height 15
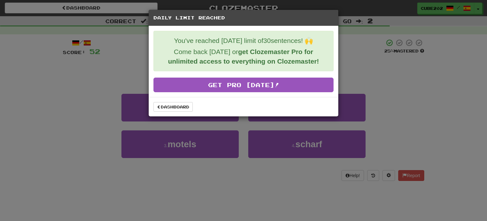
click at [188, 112] on div "Dashboard" at bounding box center [244, 106] width 190 height 19
click at [188, 109] on link "Dashboard" at bounding box center [173, 107] width 39 height 10
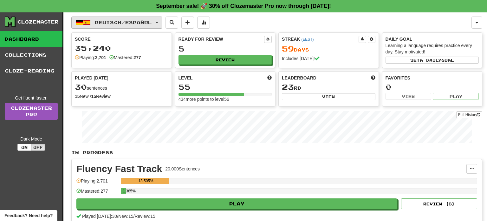
click at [158, 22] on span "button" at bounding box center [157, 22] width 3 height 1
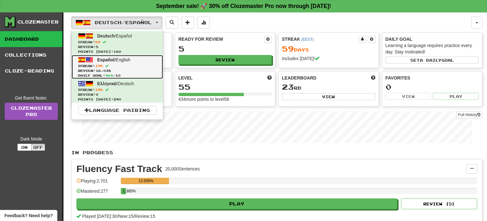
click at [140, 65] on span "Streak: 195" at bounding box center [117, 65] width 79 height 5
